Goal: Task Accomplishment & Management: Use online tool/utility

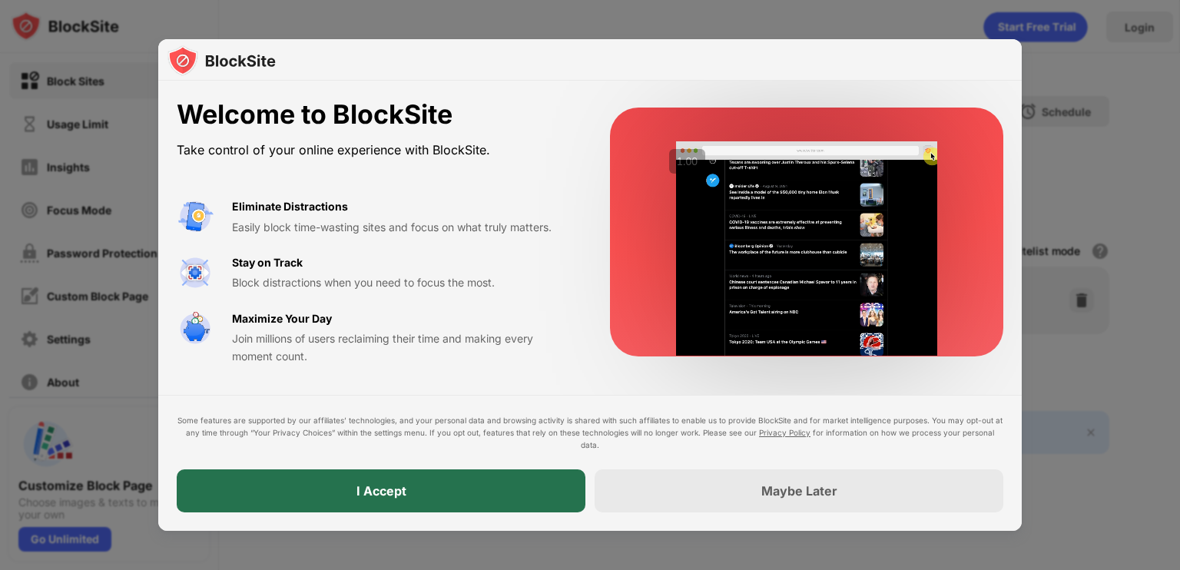
click at [503, 489] on div "I Accept" at bounding box center [381, 491] width 409 height 43
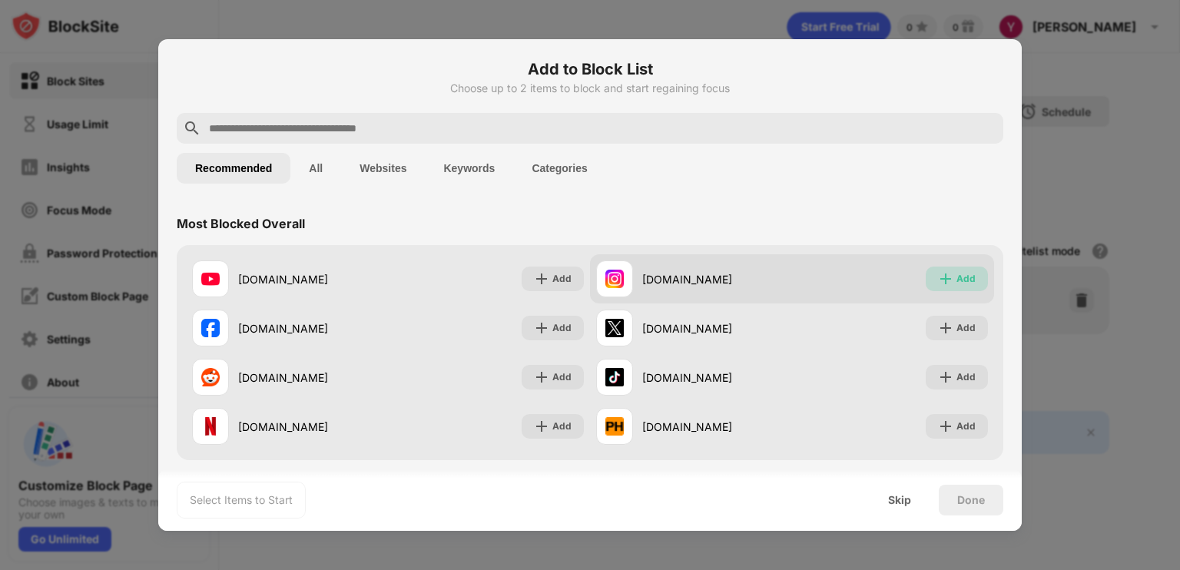
click at [971, 284] on div "Add" at bounding box center [957, 279] width 62 height 25
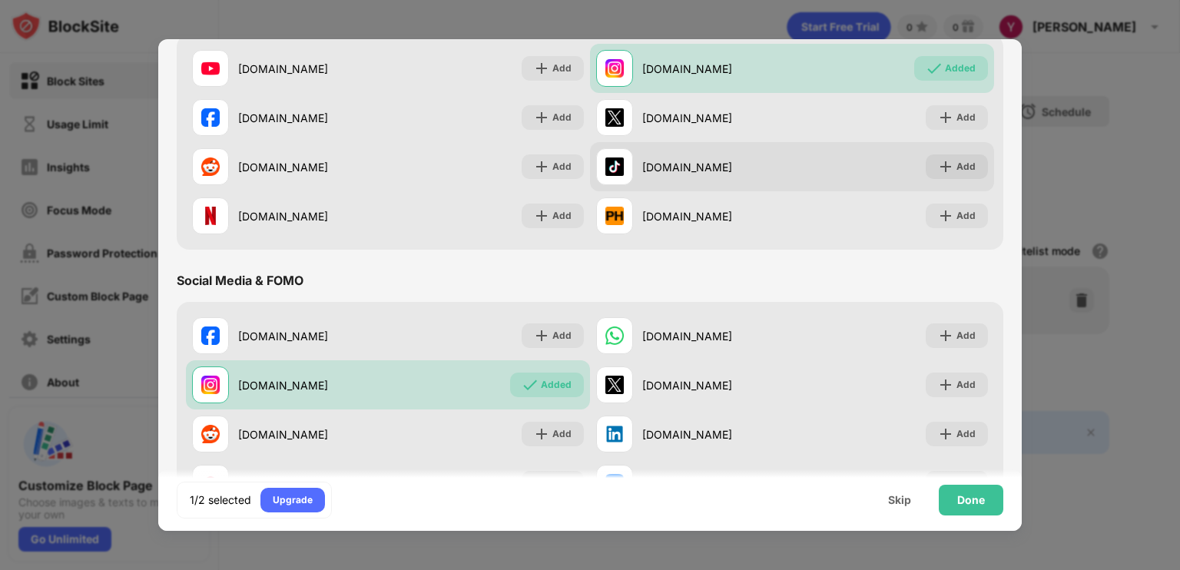
scroll to position [211, 0]
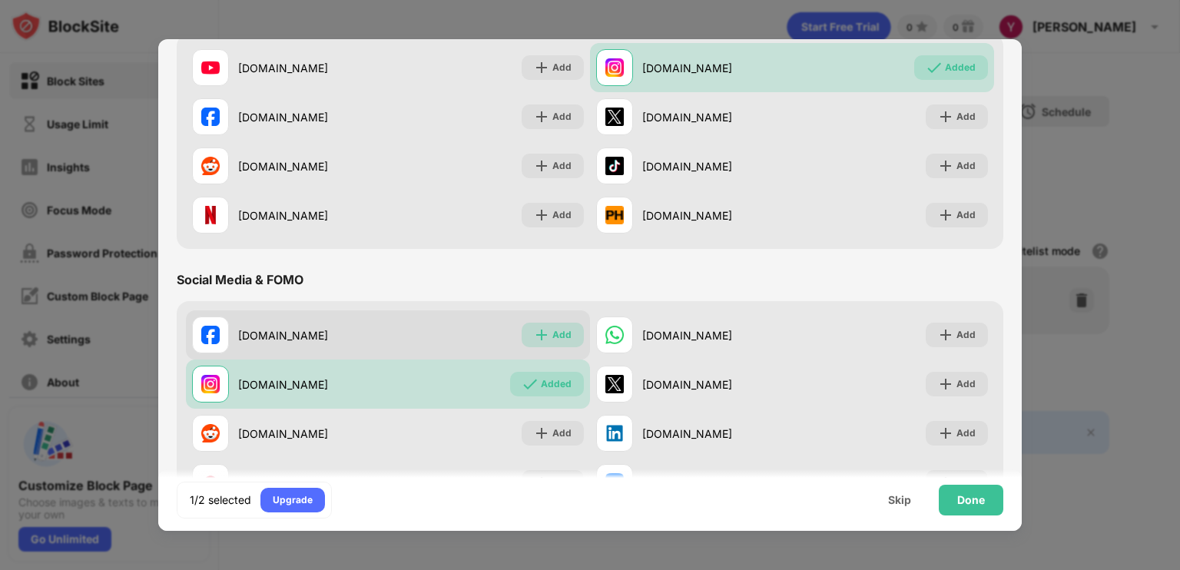
click at [553, 331] on div "Add" at bounding box center [562, 334] width 19 height 15
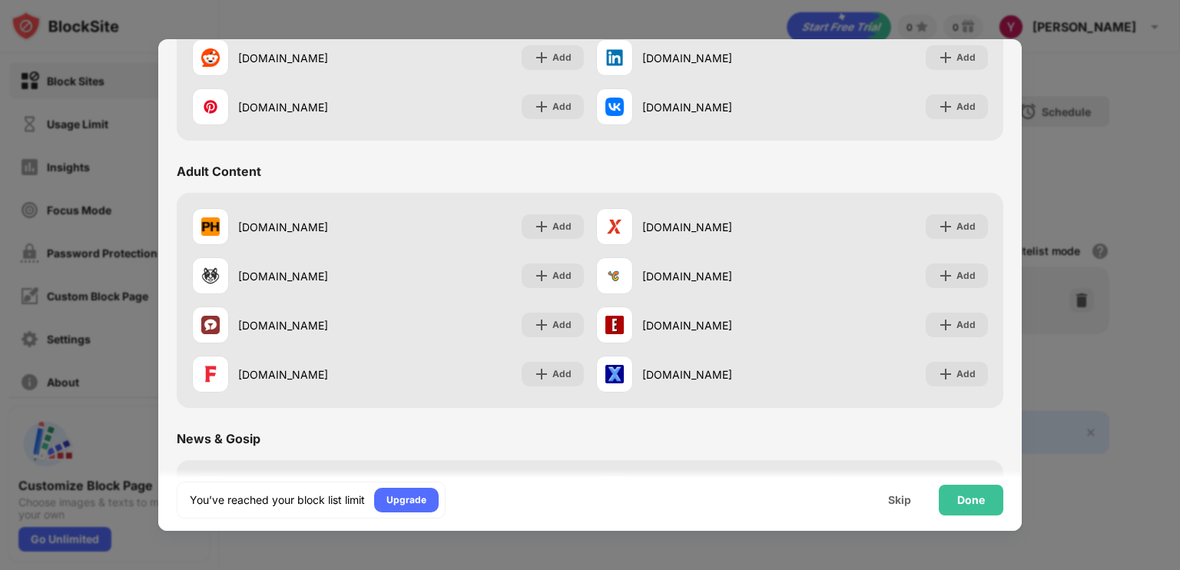
scroll to position [0, 0]
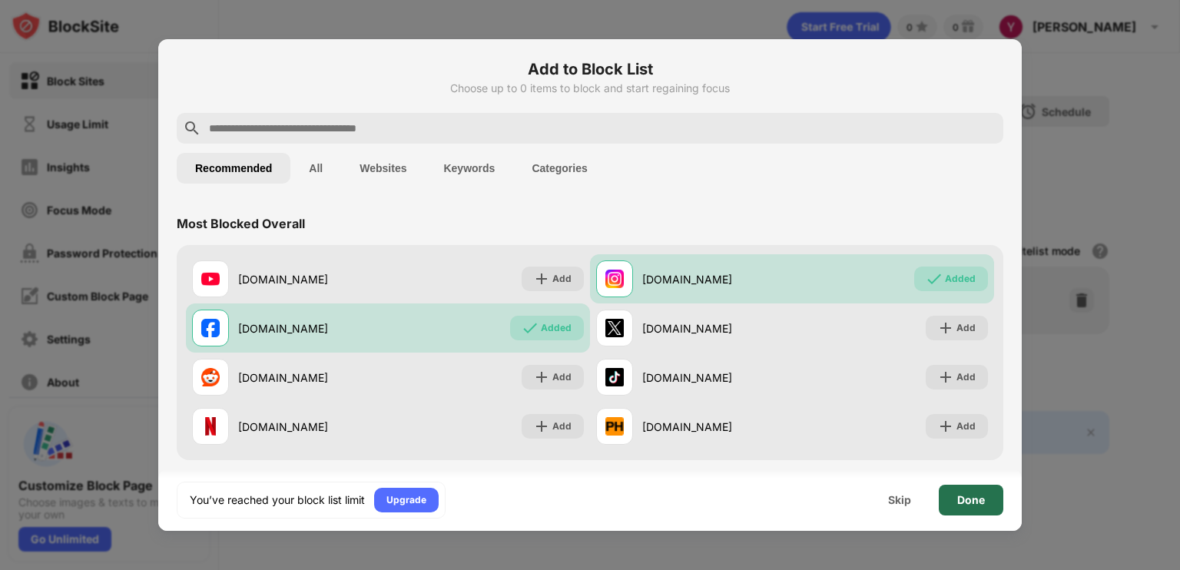
click at [962, 495] on div "Done" at bounding box center [972, 500] width 28 height 12
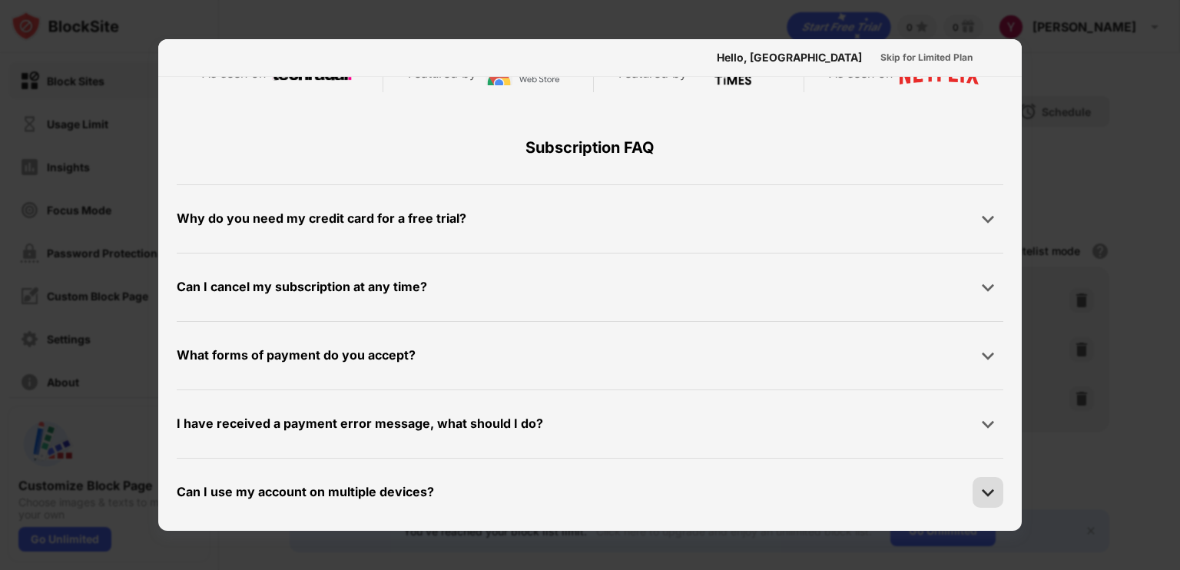
scroll to position [749, 0]
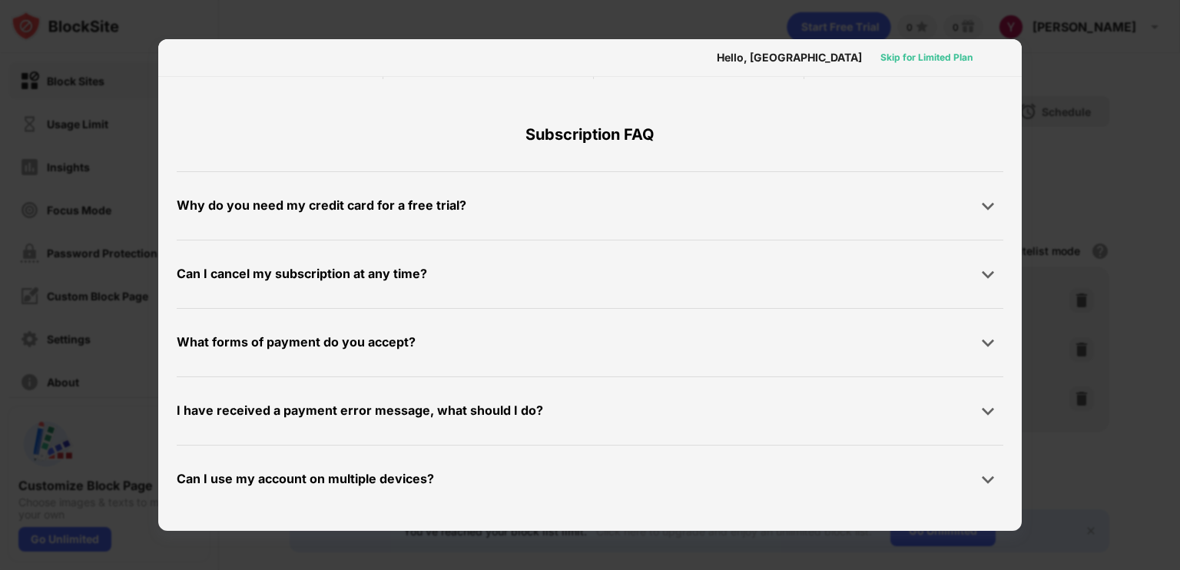
click at [933, 53] on div "Skip for Limited Plan" at bounding box center [927, 57] width 92 height 15
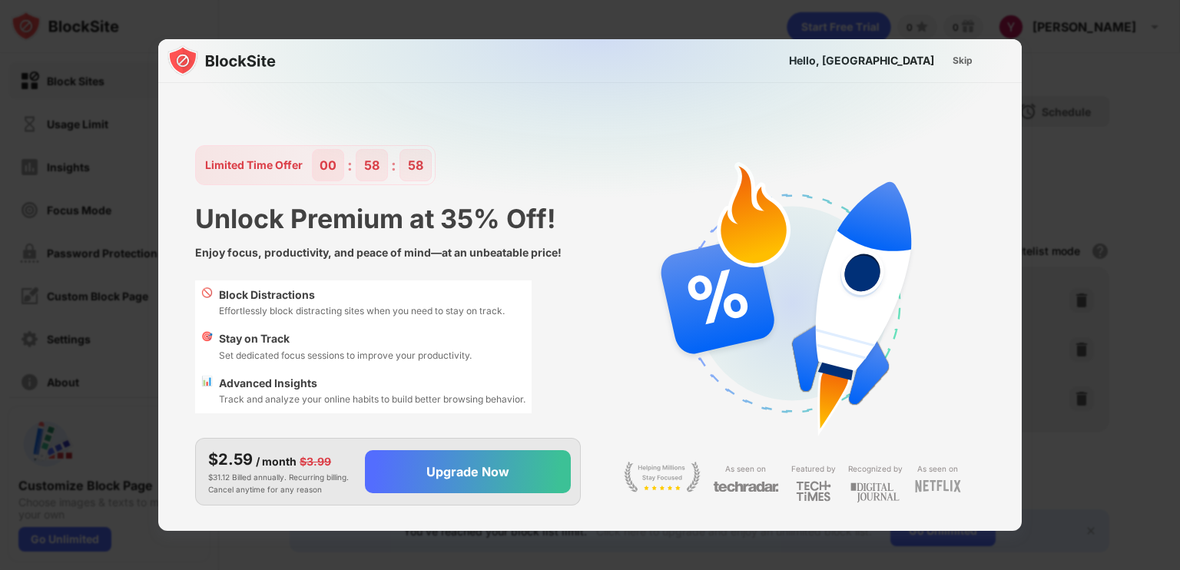
scroll to position [0, 0]
click at [954, 62] on div "Skip" at bounding box center [963, 60] width 20 height 15
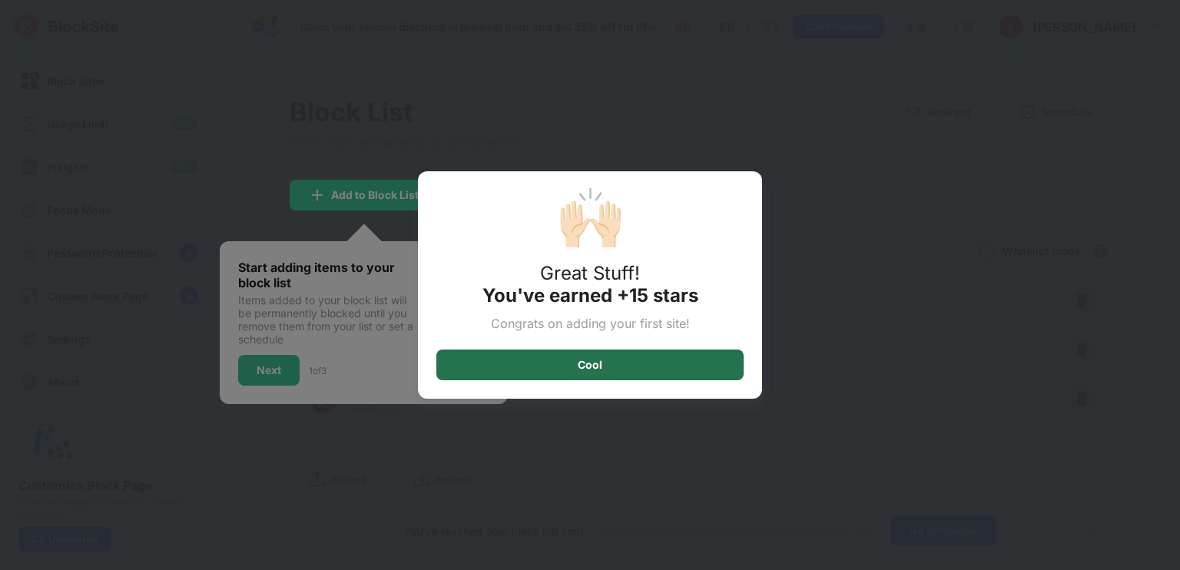
click at [666, 365] on div "Cool" at bounding box center [590, 365] width 307 height 31
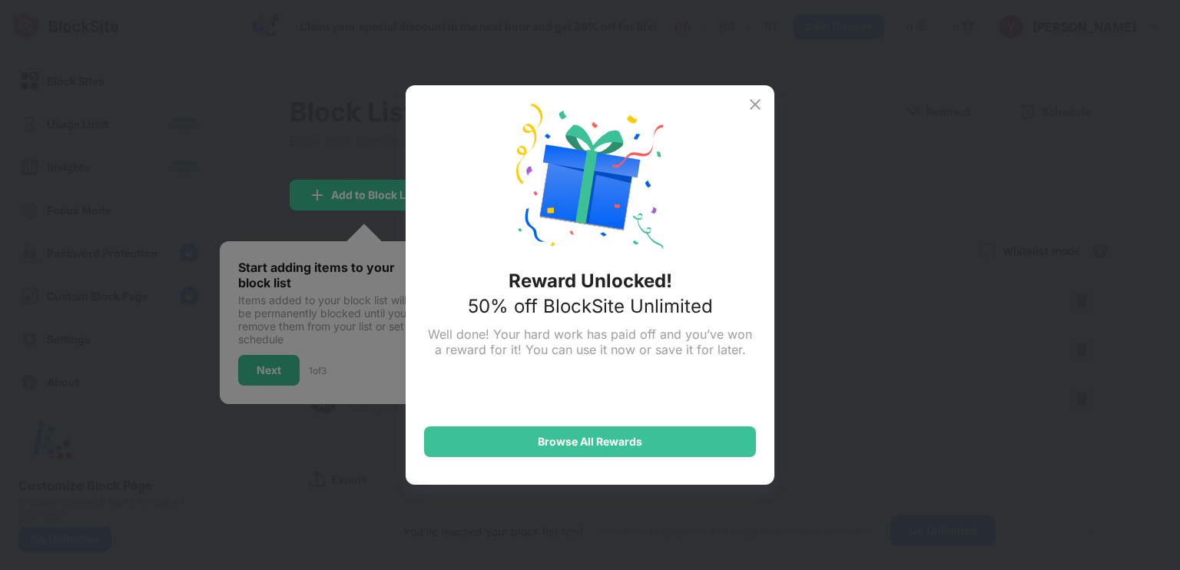
click at [750, 107] on img at bounding box center [755, 104] width 18 height 18
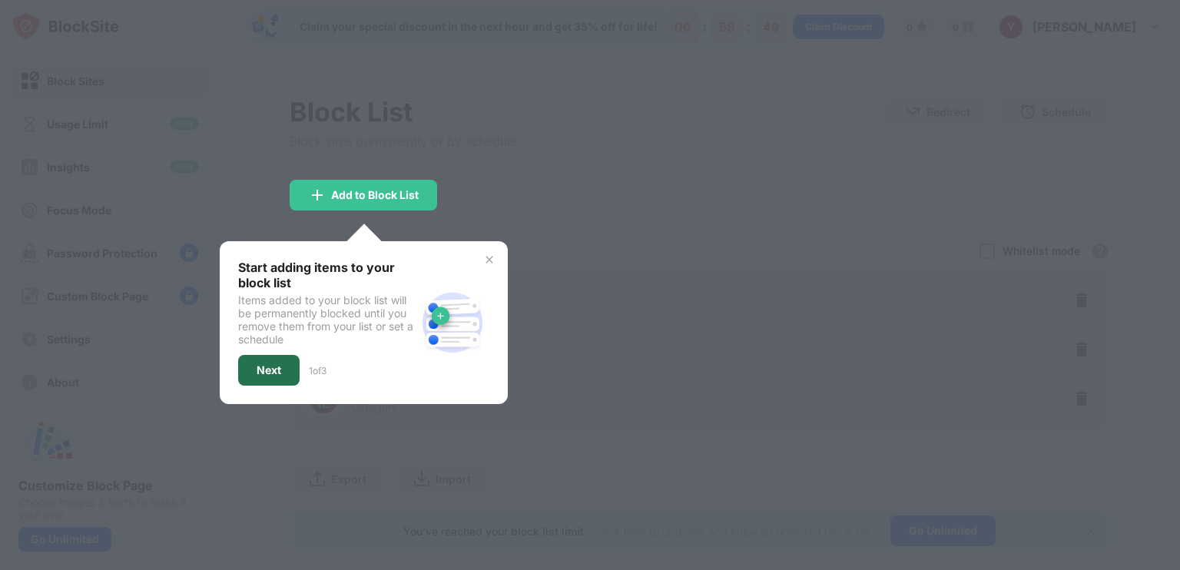
click at [272, 364] on div "Next" at bounding box center [269, 370] width 25 height 12
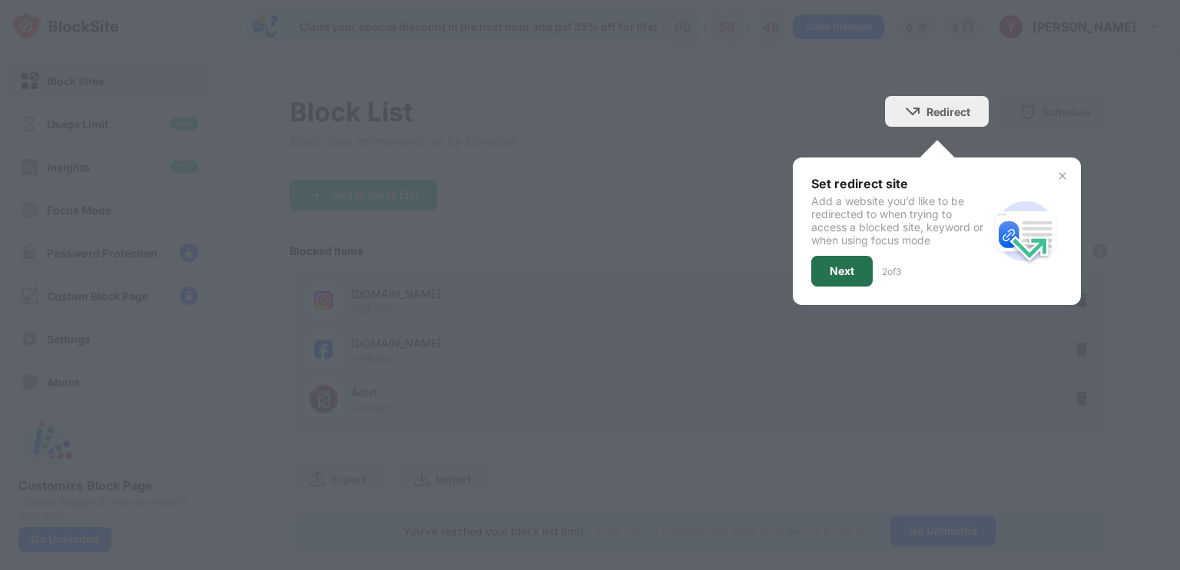
click at [848, 264] on div "Next" at bounding box center [842, 271] width 61 height 31
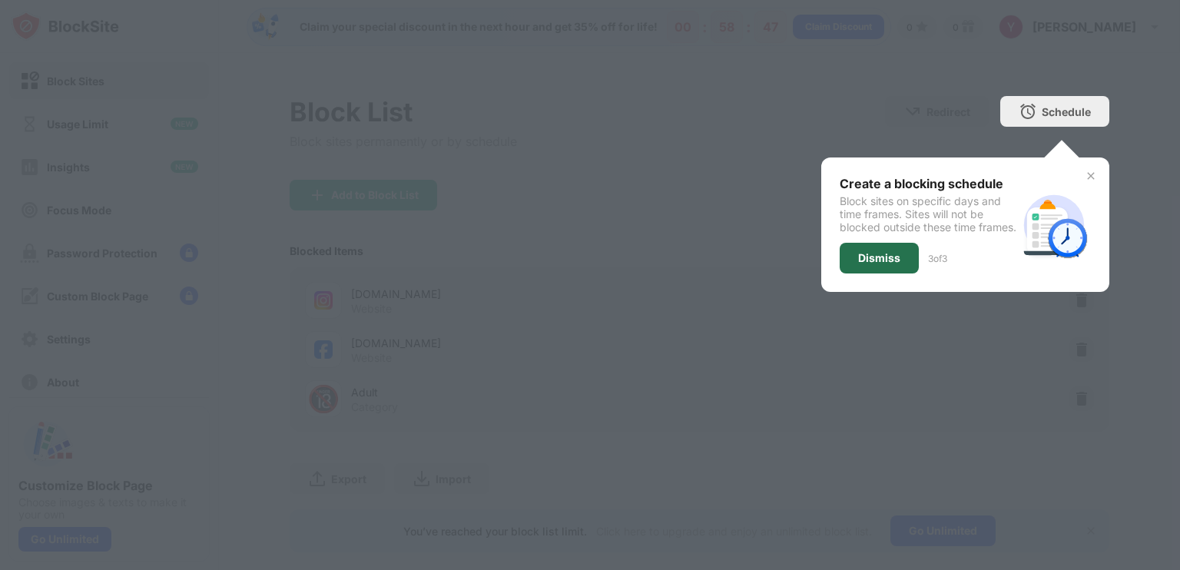
click at [858, 264] on div "Dismiss" at bounding box center [879, 258] width 42 height 12
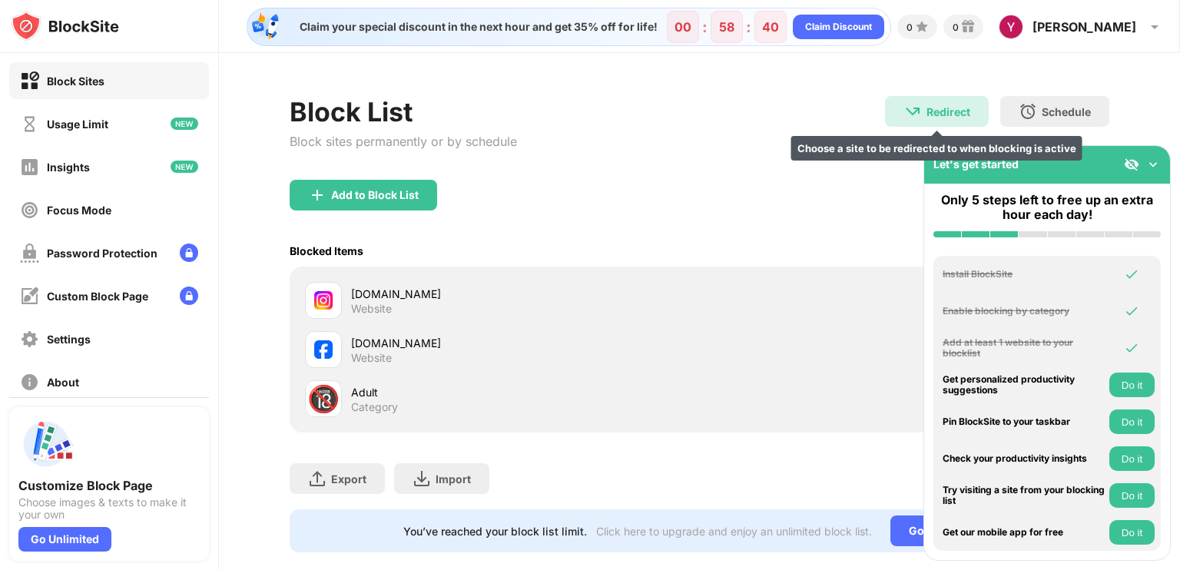
click at [958, 105] on div "Redirect" at bounding box center [949, 111] width 44 height 13
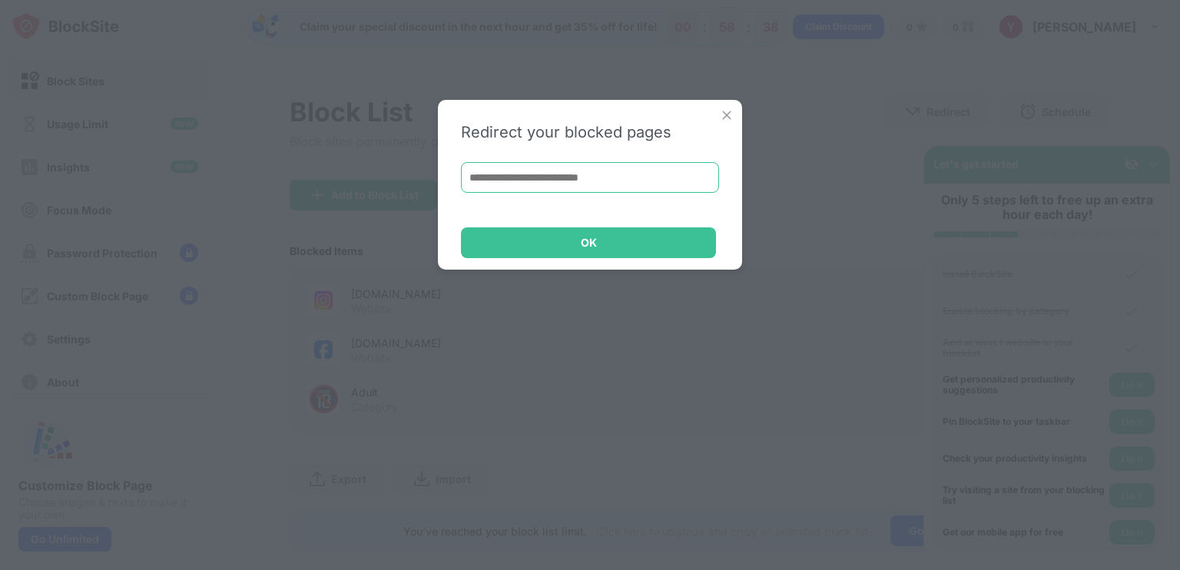
click at [589, 167] on input at bounding box center [590, 177] width 258 height 31
click at [569, 168] on input at bounding box center [590, 177] width 258 height 31
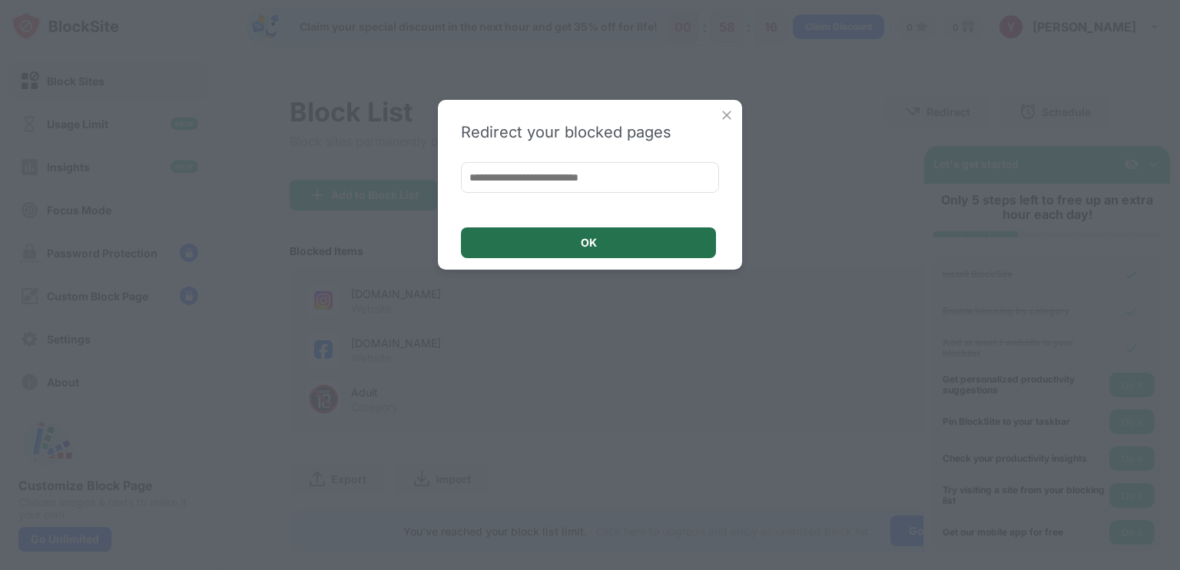
click at [668, 236] on div "OK" at bounding box center [588, 242] width 255 height 31
click at [729, 114] on img at bounding box center [726, 115] width 15 height 15
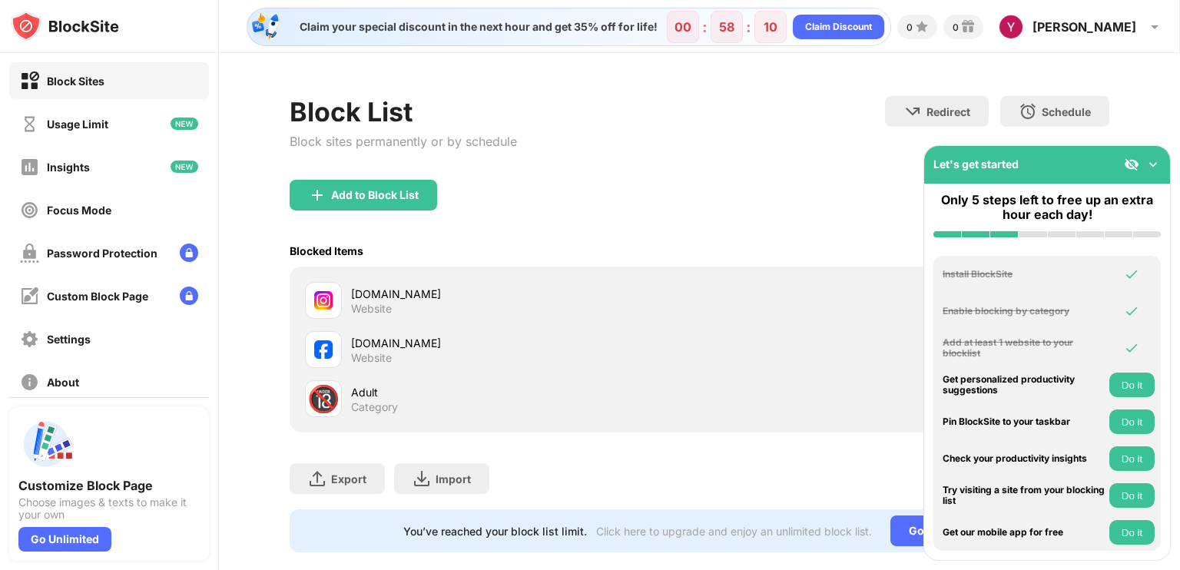
click at [1150, 165] on img at bounding box center [1153, 164] width 15 height 15
